Goal: Navigation & Orientation: Understand site structure

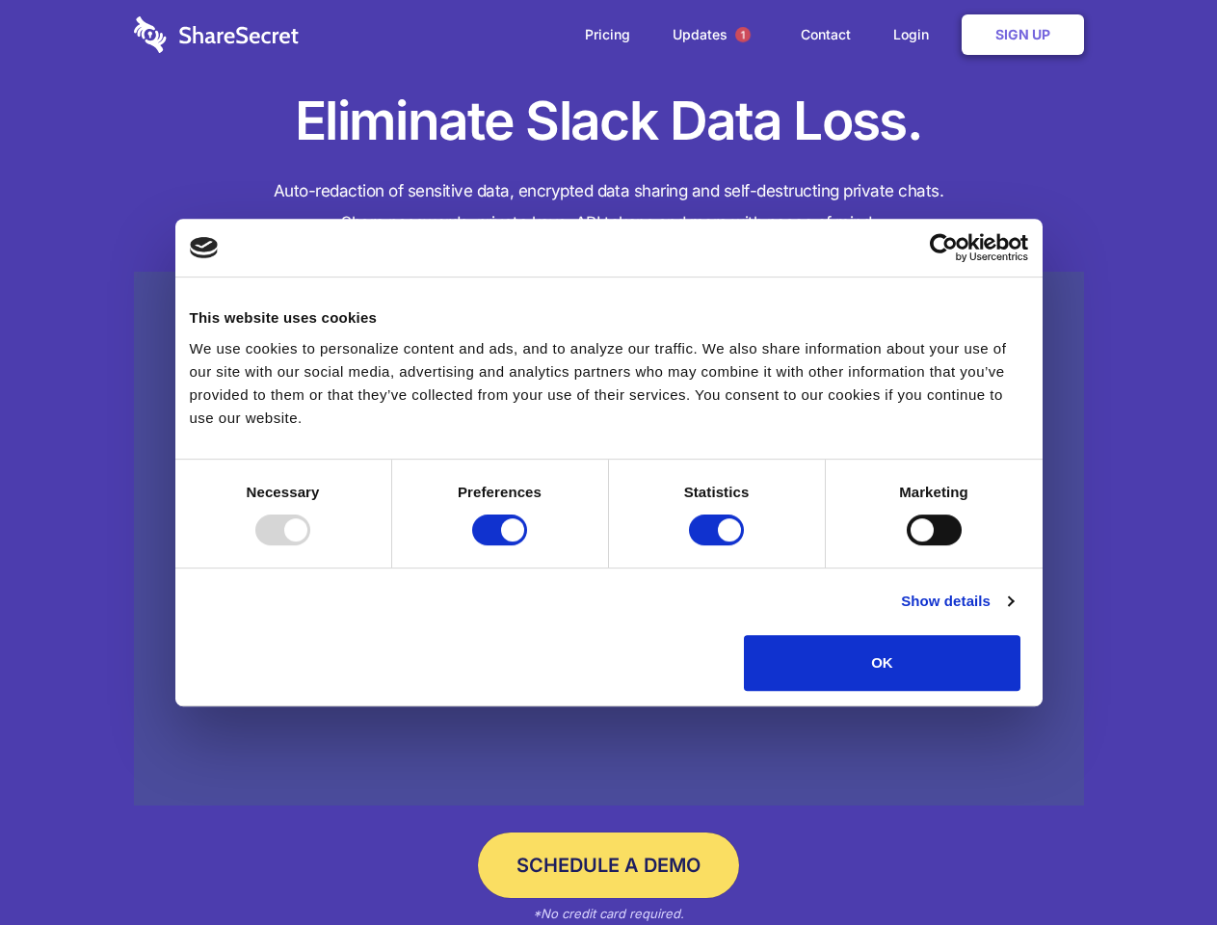
click at [310, 545] on div at bounding box center [282, 530] width 55 height 31
click at [527, 545] on input "Preferences" at bounding box center [499, 530] width 55 height 31
checkbox input "false"
click at [719, 545] on input "Statistics" at bounding box center [716, 530] width 55 height 31
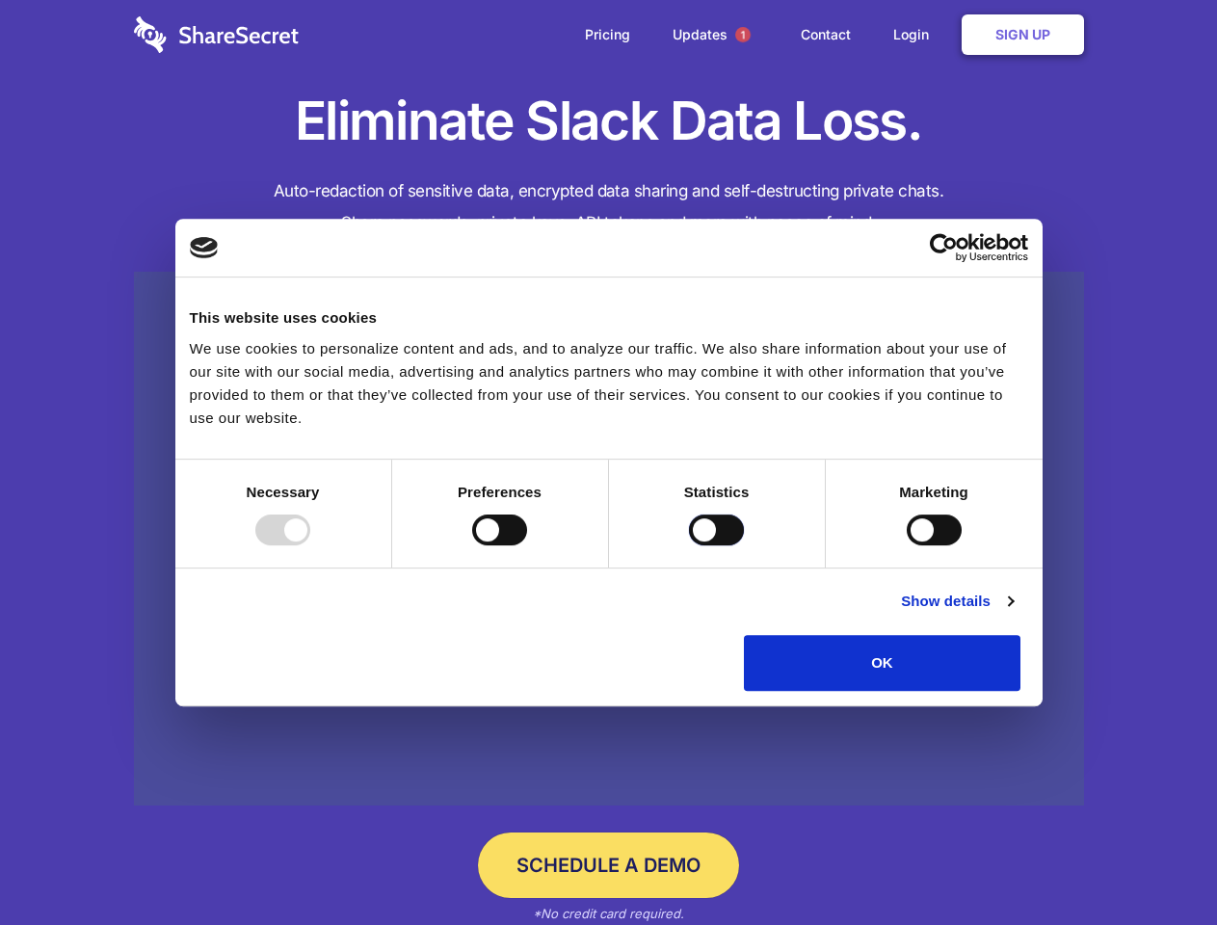
checkbox input "false"
click at [907, 545] on input "Marketing" at bounding box center [934, 530] width 55 height 31
checkbox input "true"
click at [1013, 613] on link "Show details" at bounding box center [957, 601] width 112 height 23
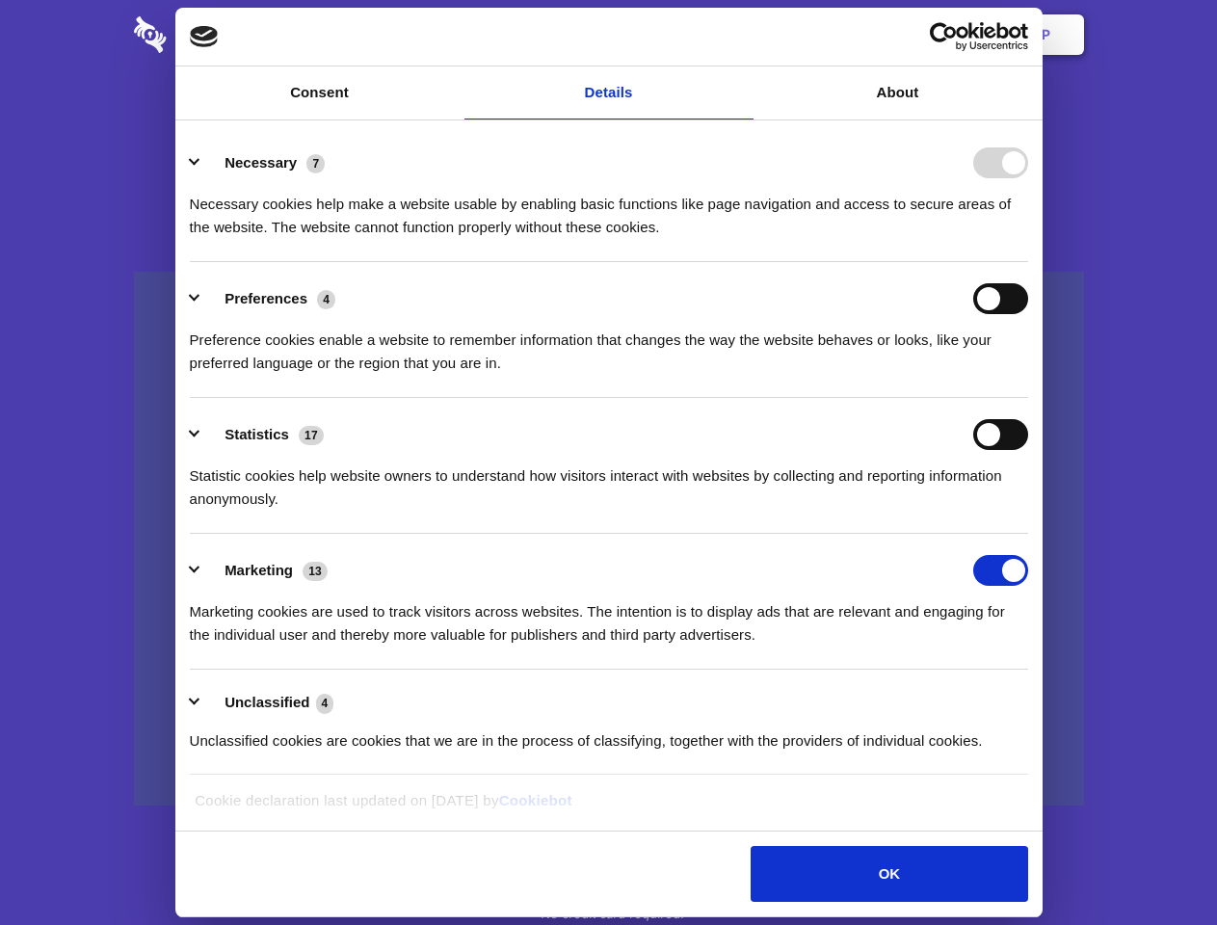
click at [1037, 698] on ul "Necessary 7 Necessary cookies help make a website usable by enabling basic func…" at bounding box center [608, 450] width 857 height 649
